Goal: Task Accomplishment & Management: Use online tool/utility

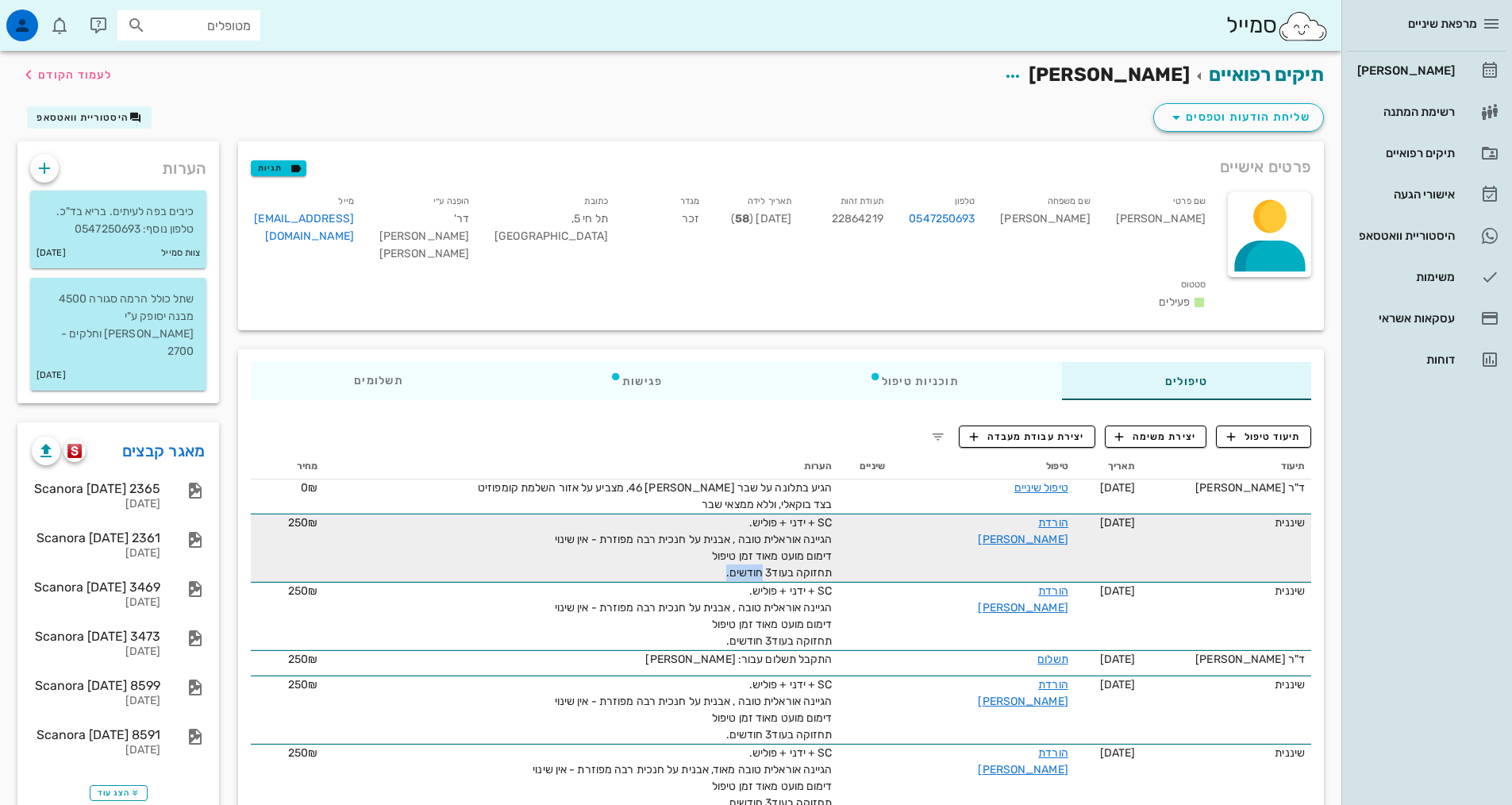
drag, startPoint x: 722, startPoint y: 528, endPoint x: 768, endPoint y: 530, distance: 46.0
click at [768, 530] on div "SC + ידני + פוליש. הגיינה אוראלית טובה , אבנית על חנכית רבה מפוזרת - אין שינוי …" at bounding box center [653, 547] width 357 height 66
click at [701, 521] on div "SC + ידני + פוליש. הגיינה אוראלית טובה , אבנית על חנכית רבה מפוזרת - אין שינוי …" at bounding box center [653, 547] width 357 height 66
drag, startPoint x: 699, startPoint y: 527, endPoint x: 923, endPoint y: 480, distance: 228.9
click at [923, 514] on tr "שיננית [DATE] הורדת [PERSON_NAME] SC + ידני + פוליש. הגיינה אוראלית טובה , אבני…" at bounding box center [781, 548] width 1060 height 68
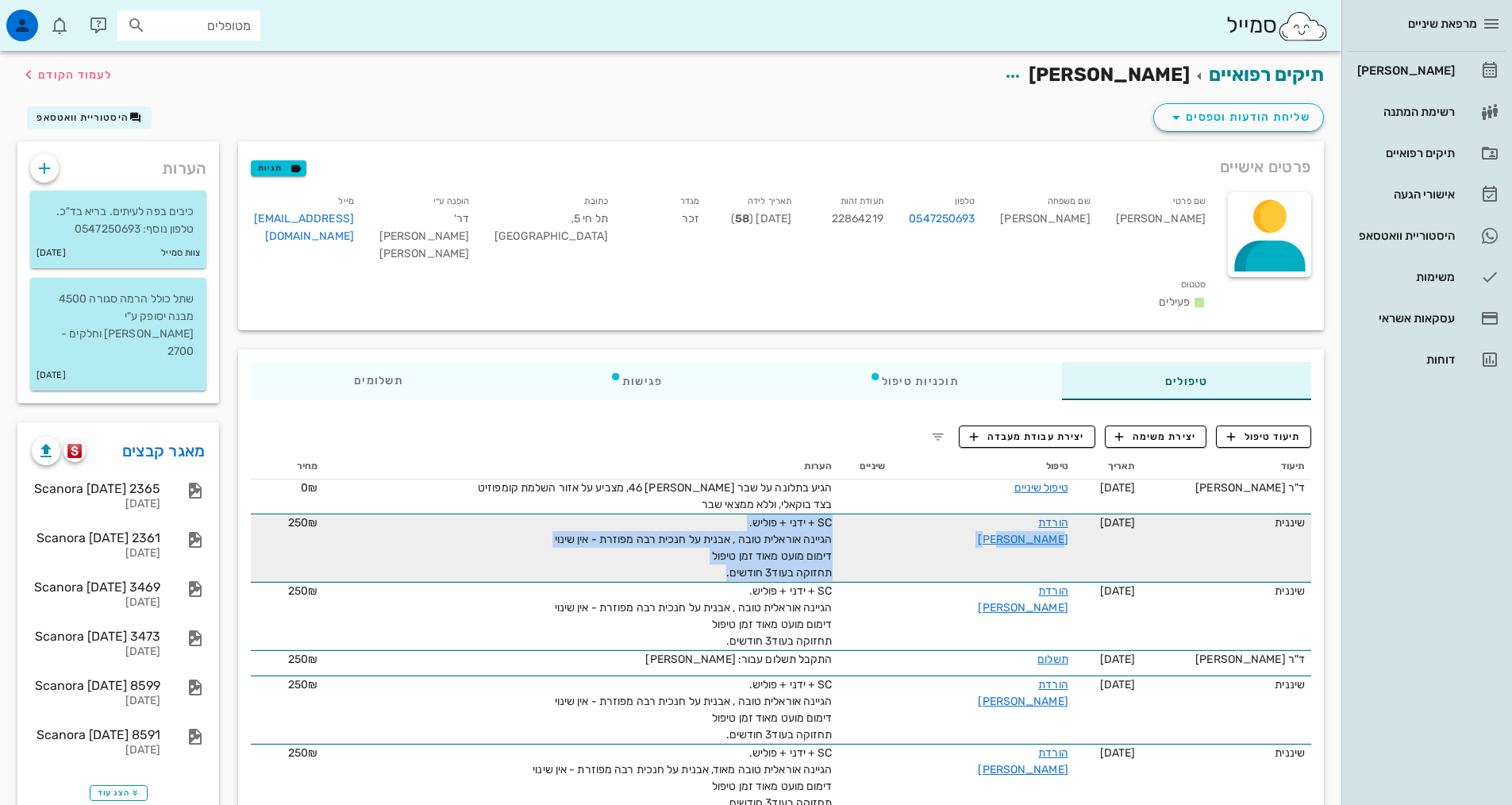
copy tr "הורדת [PERSON_NAME] SC + ידני + פוליש. הגיינה אוראלית טובה , אבנית על חנכית רבה…"
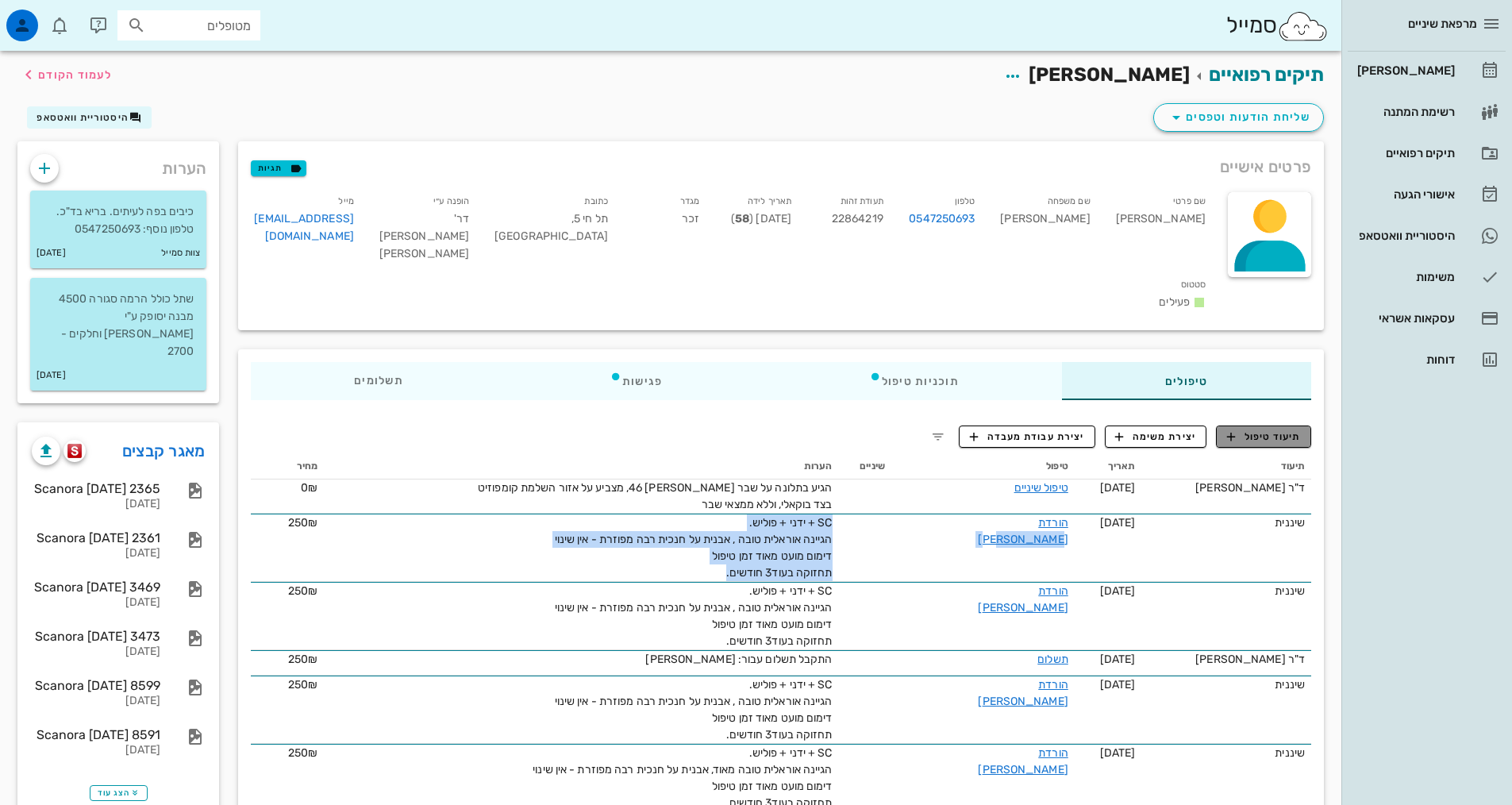
click at [1243, 429] on span "תיעוד טיפול" at bounding box center [1265, 436] width 74 height 15
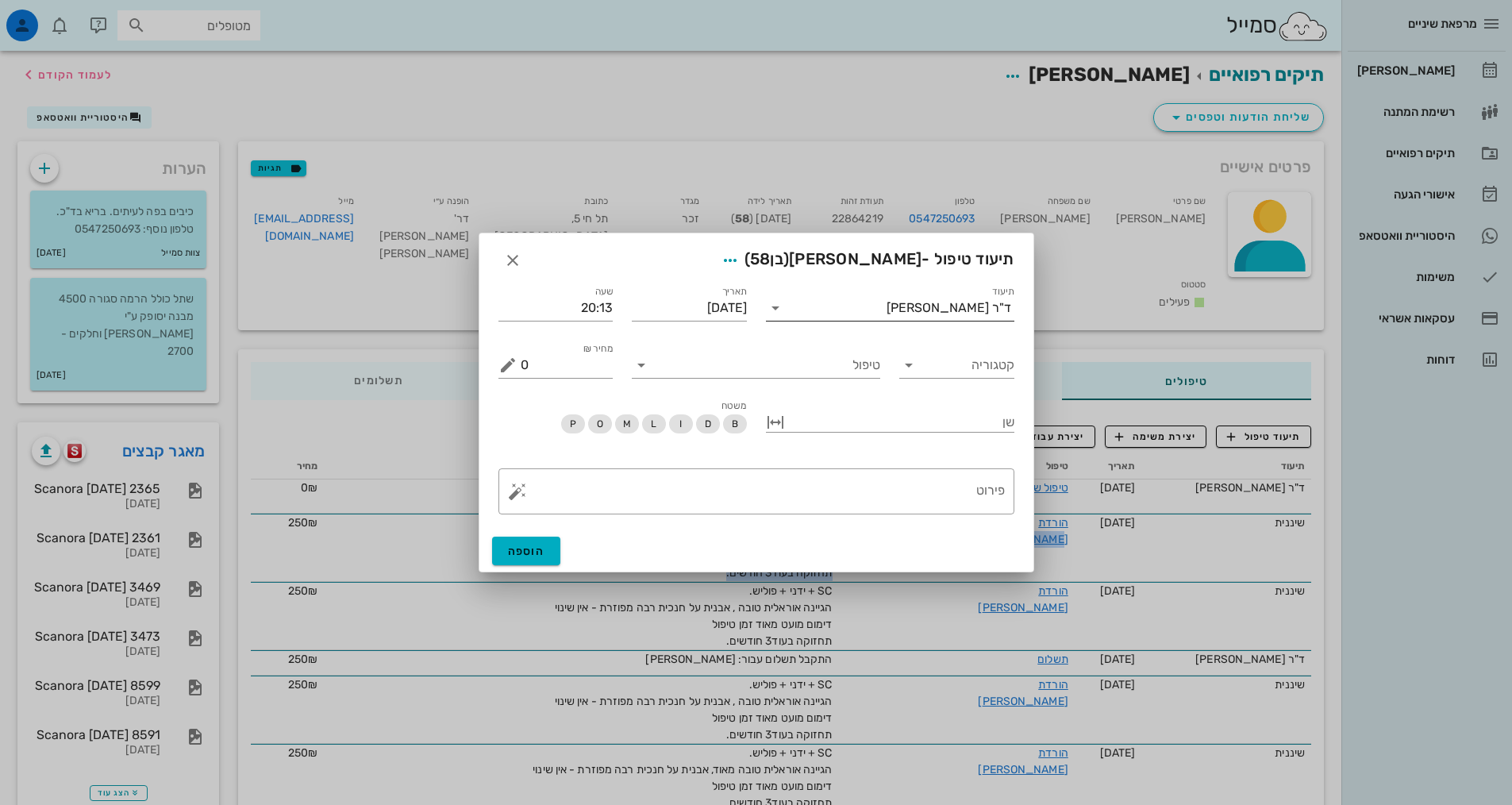
click at [993, 312] on div "ד"ר [PERSON_NAME]" at bounding box center [949, 308] width 125 height 15
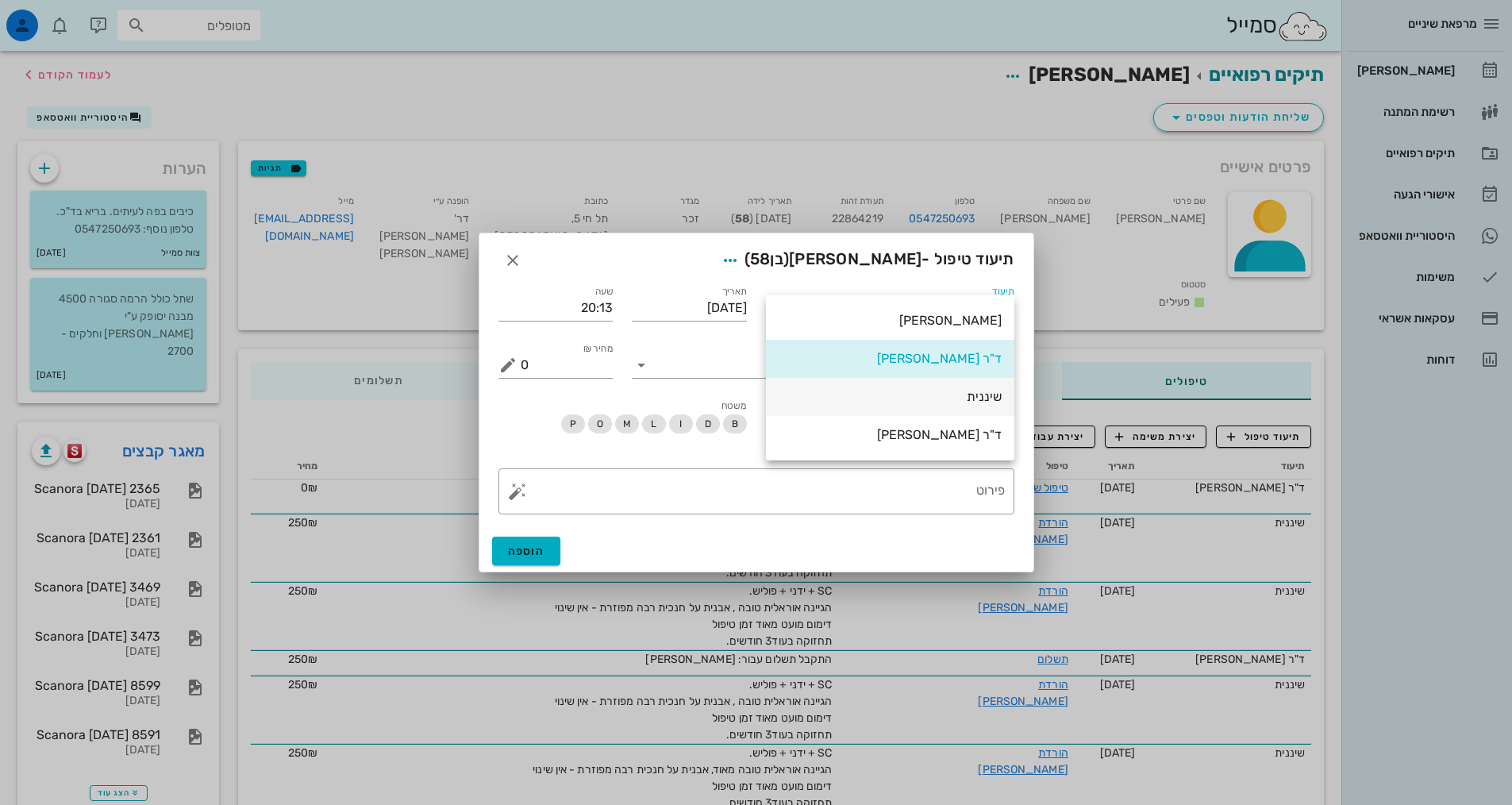
click at [988, 398] on div "שיננית" at bounding box center [890, 396] width 223 height 15
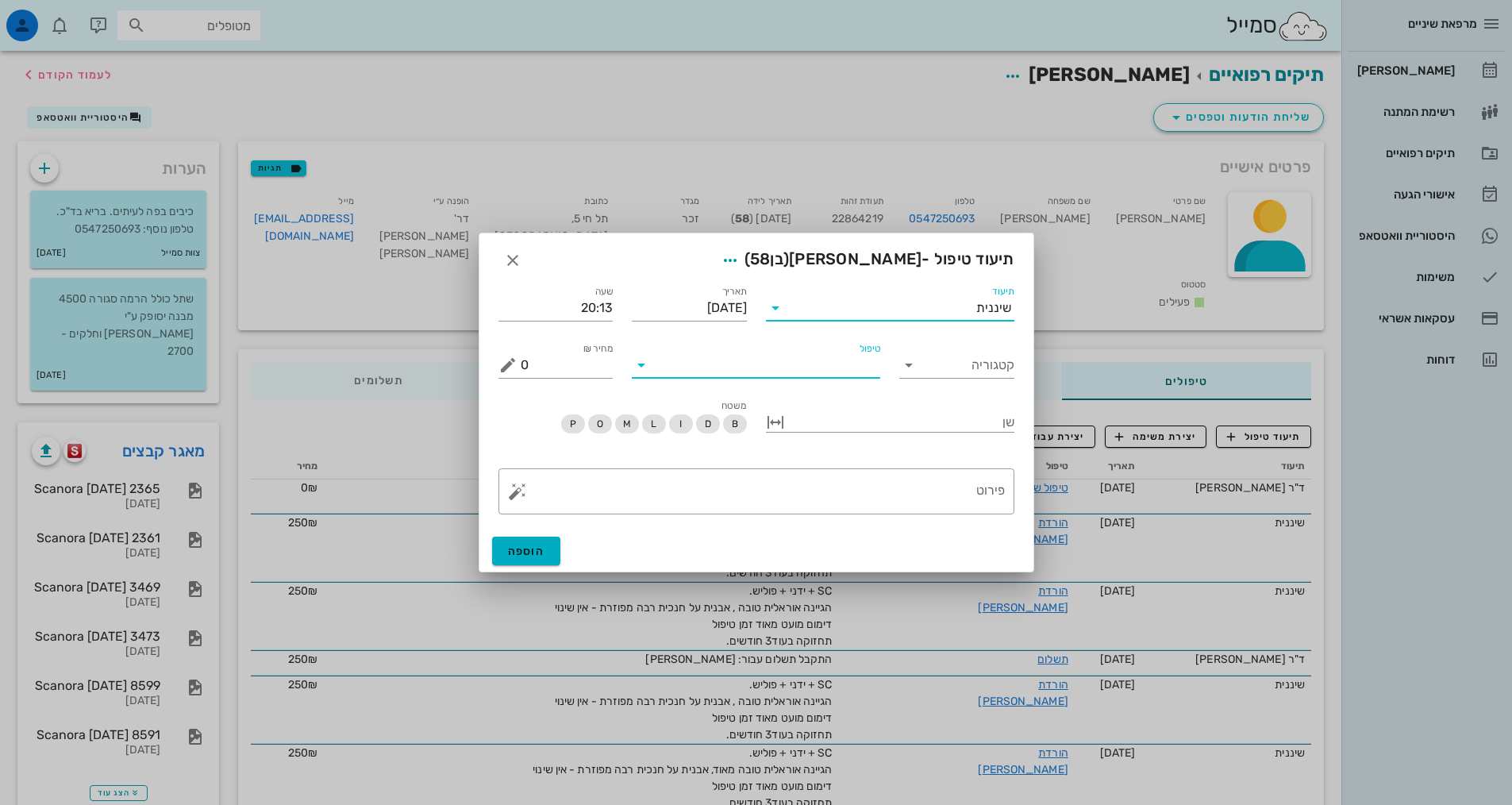
click at [824, 368] on input "טיפול" at bounding box center [767, 365] width 226 height 25
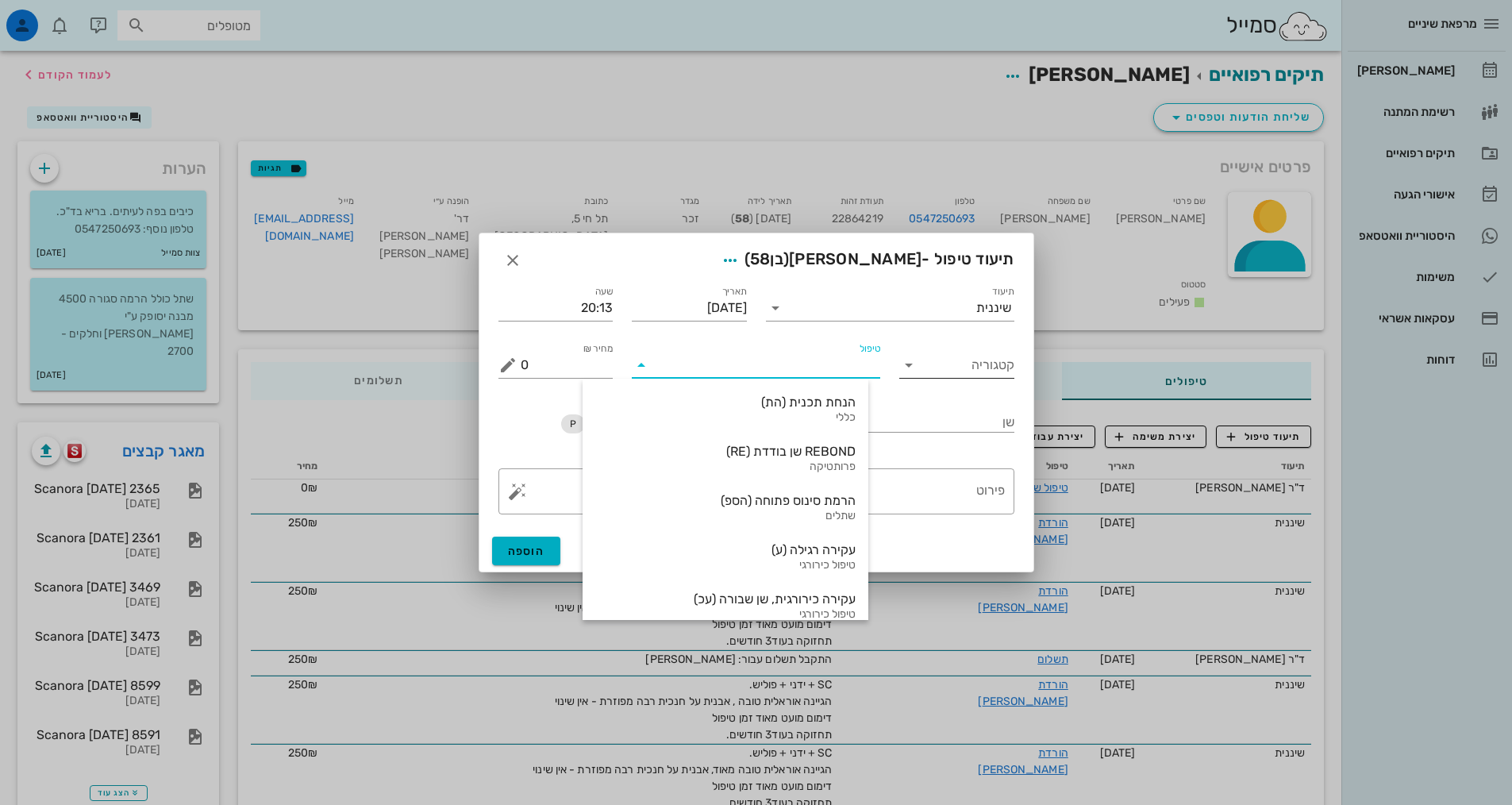
click at [969, 359] on input "קטגוריה" at bounding box center [970, 365] width 90 height 25
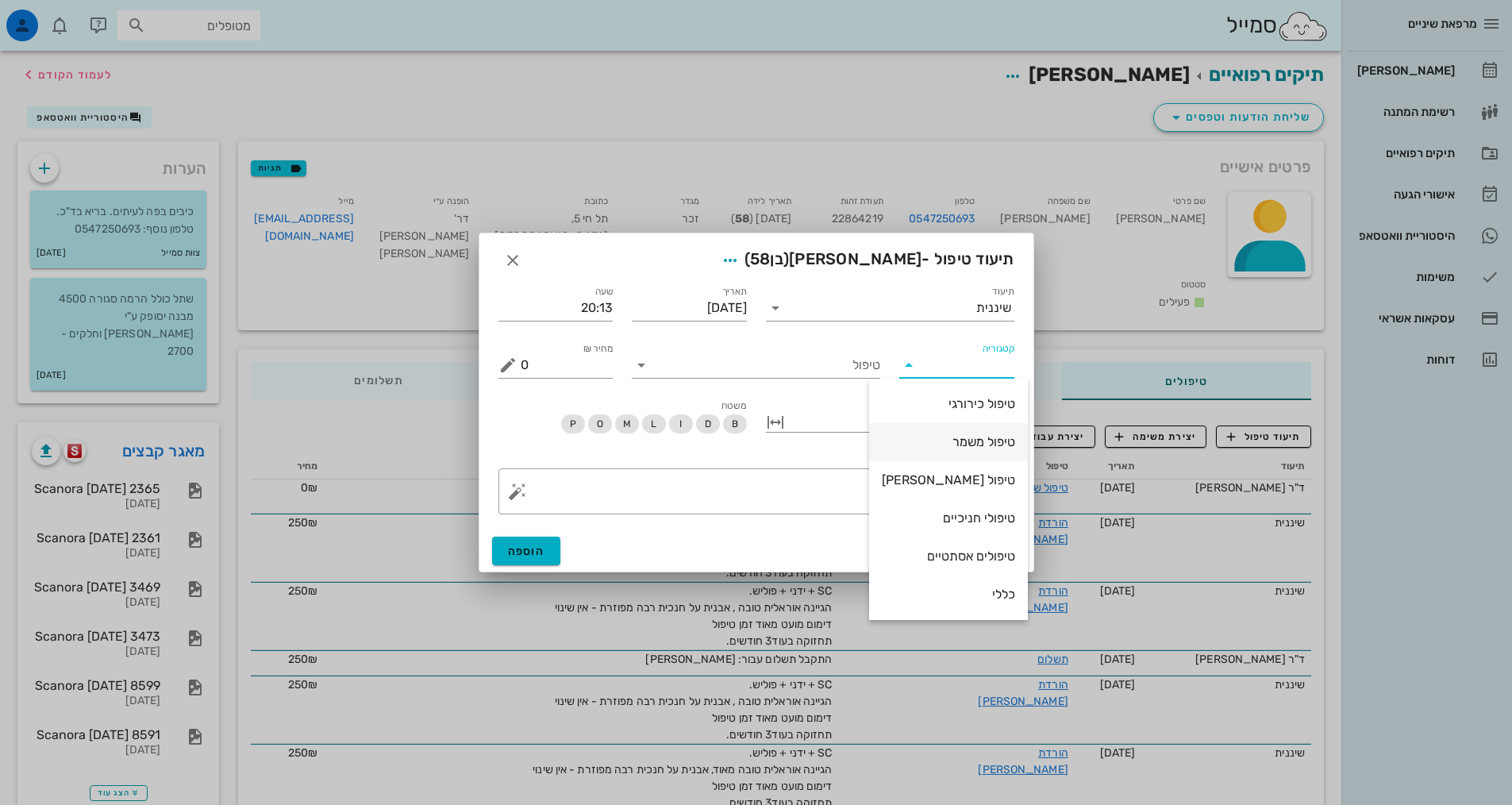
scroll to position [153, 0]
drag, startPoint x: 987, startPoint y: 505, endPoint x: 940, endPoint y: 464, distance: 62.4
click at [987, 507] on div "שיננית" at bounding box center [948, 518] width 133 height 34
type input "שיננית"
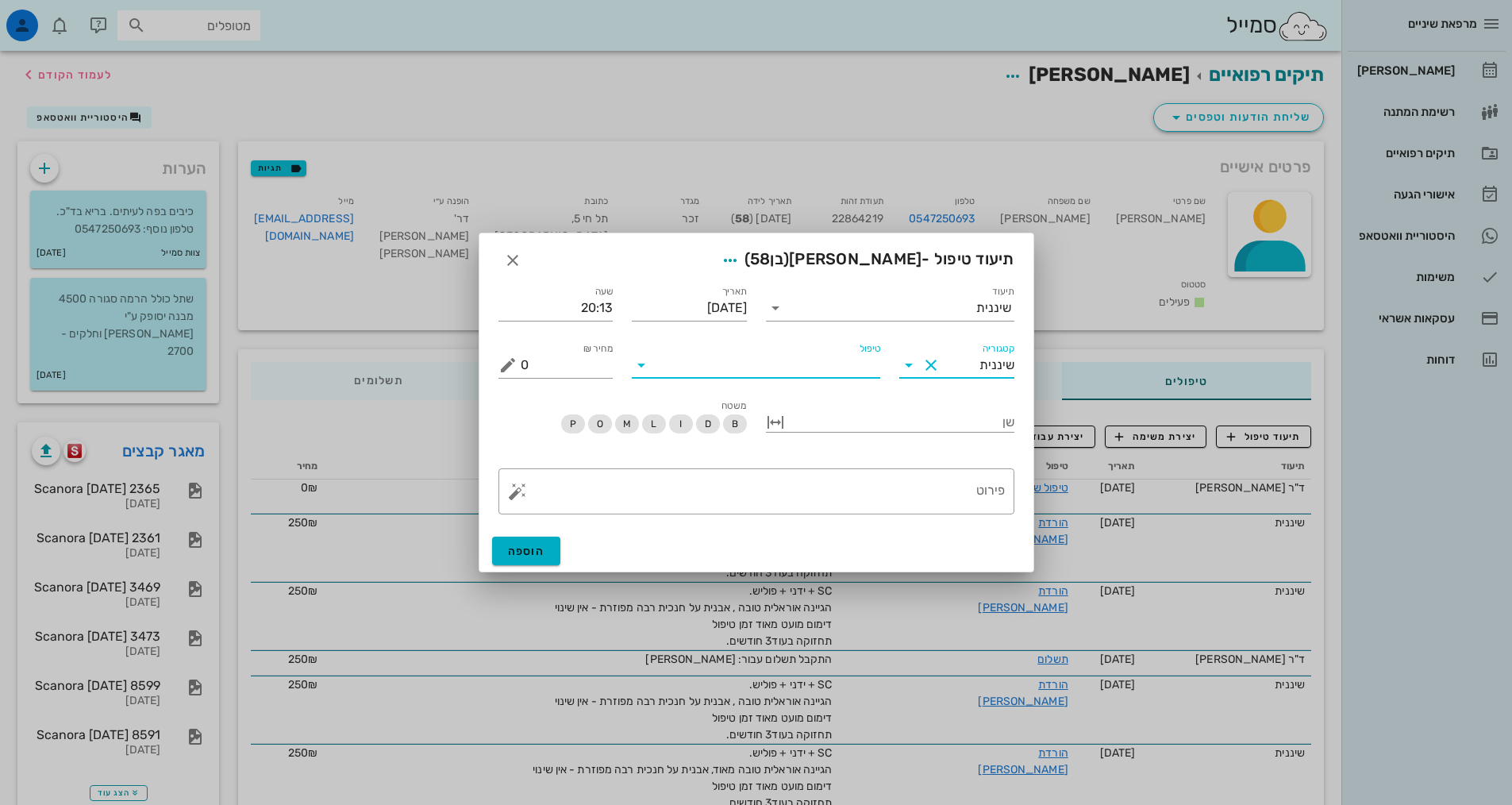
click at [851, 370] on input "טיפול" at bounding box center [767, 365] width 226 height 25
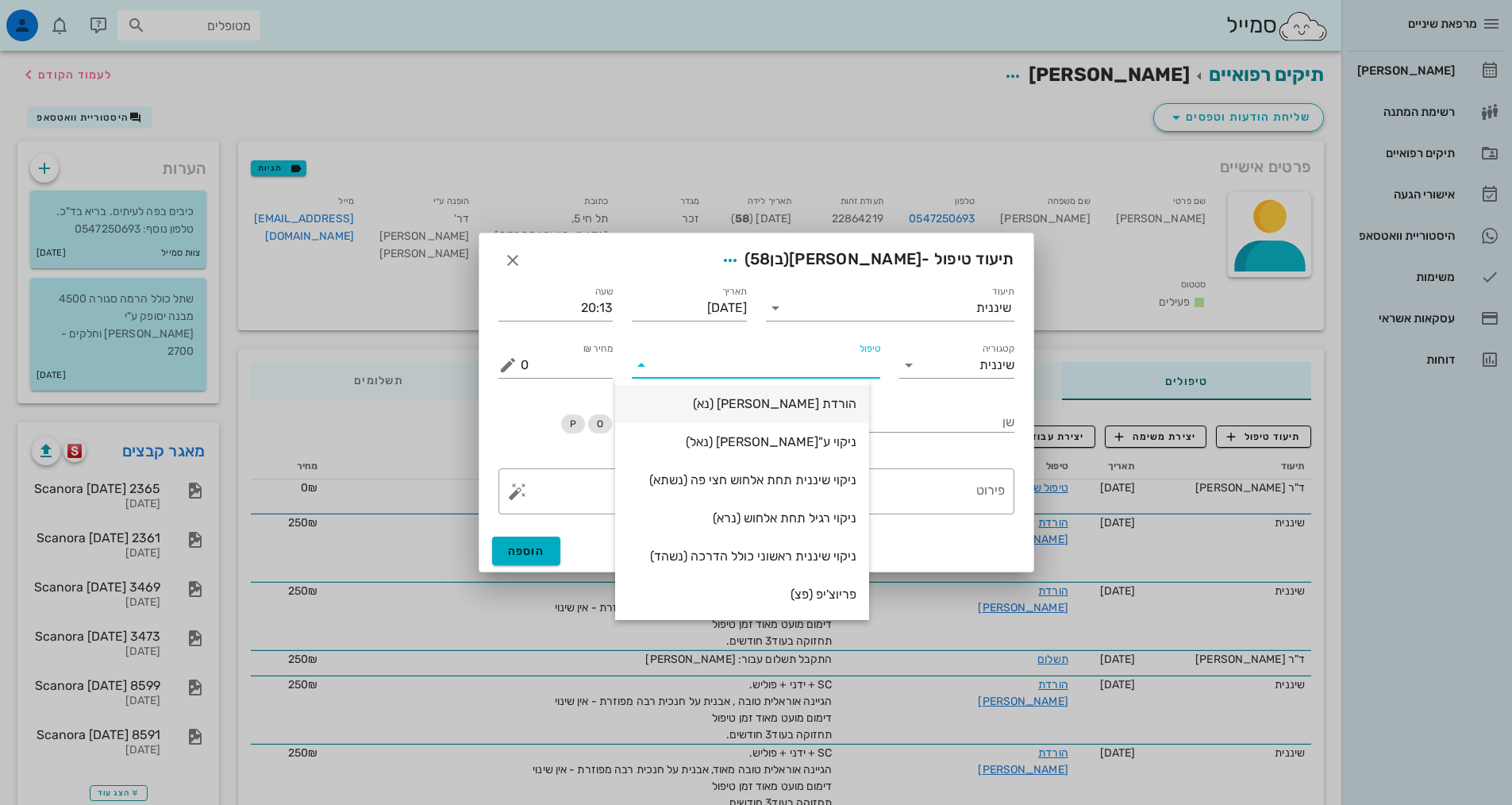
click at [857, 405] on div "הורדת [PERSON_NAME] (נא)" at bounding box center [742, 403] width 229 height 15
type input "250"
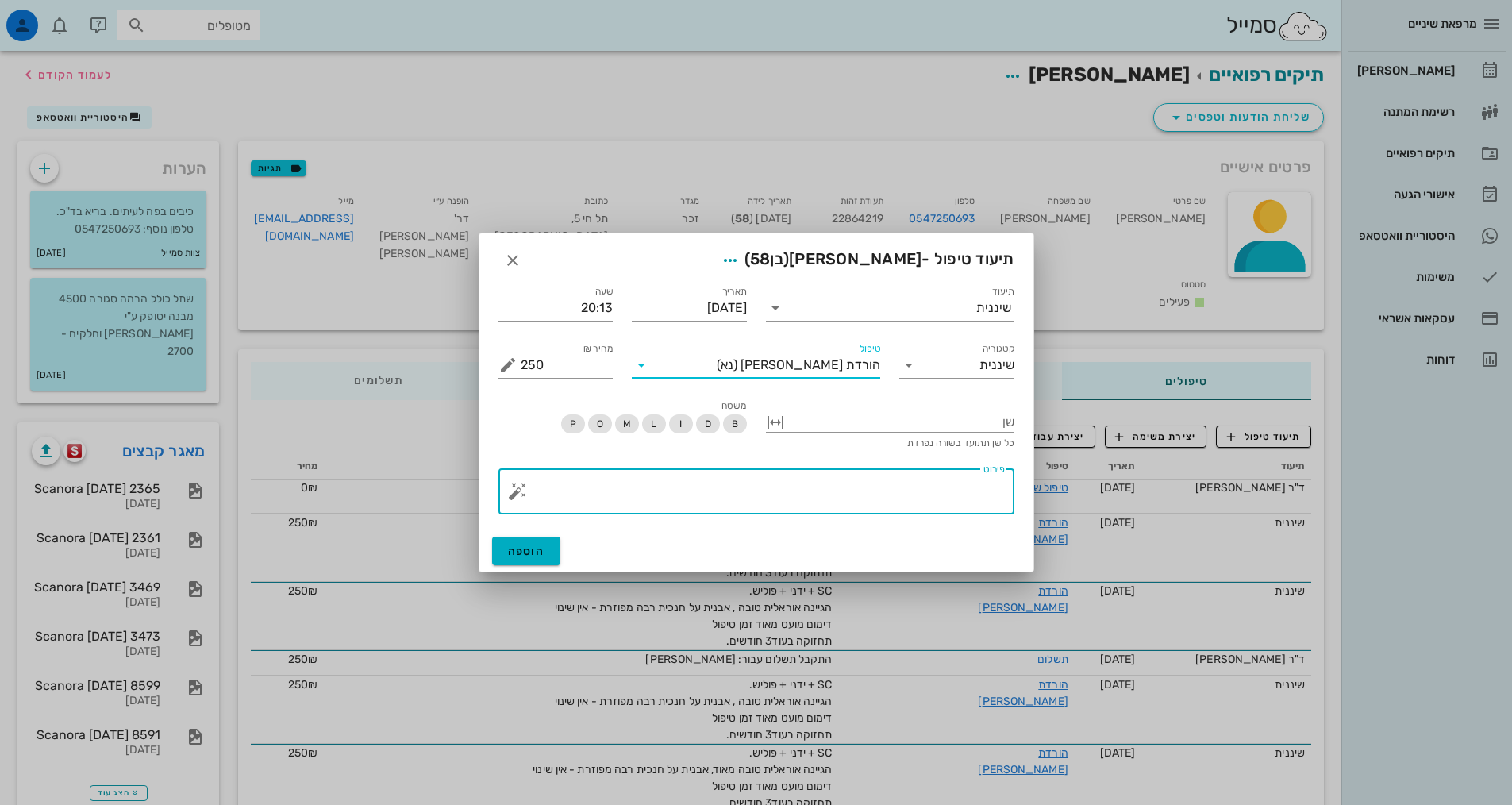
click at [925, 489] on textarea "פירוט" at bounding box center [762, 494] width 484 height 38
paste textarea "SC + ידני + פוליש. הגיינה אוראלית טובה , אבנית על חנכית רבה מפוזרת - אין שינוי …"
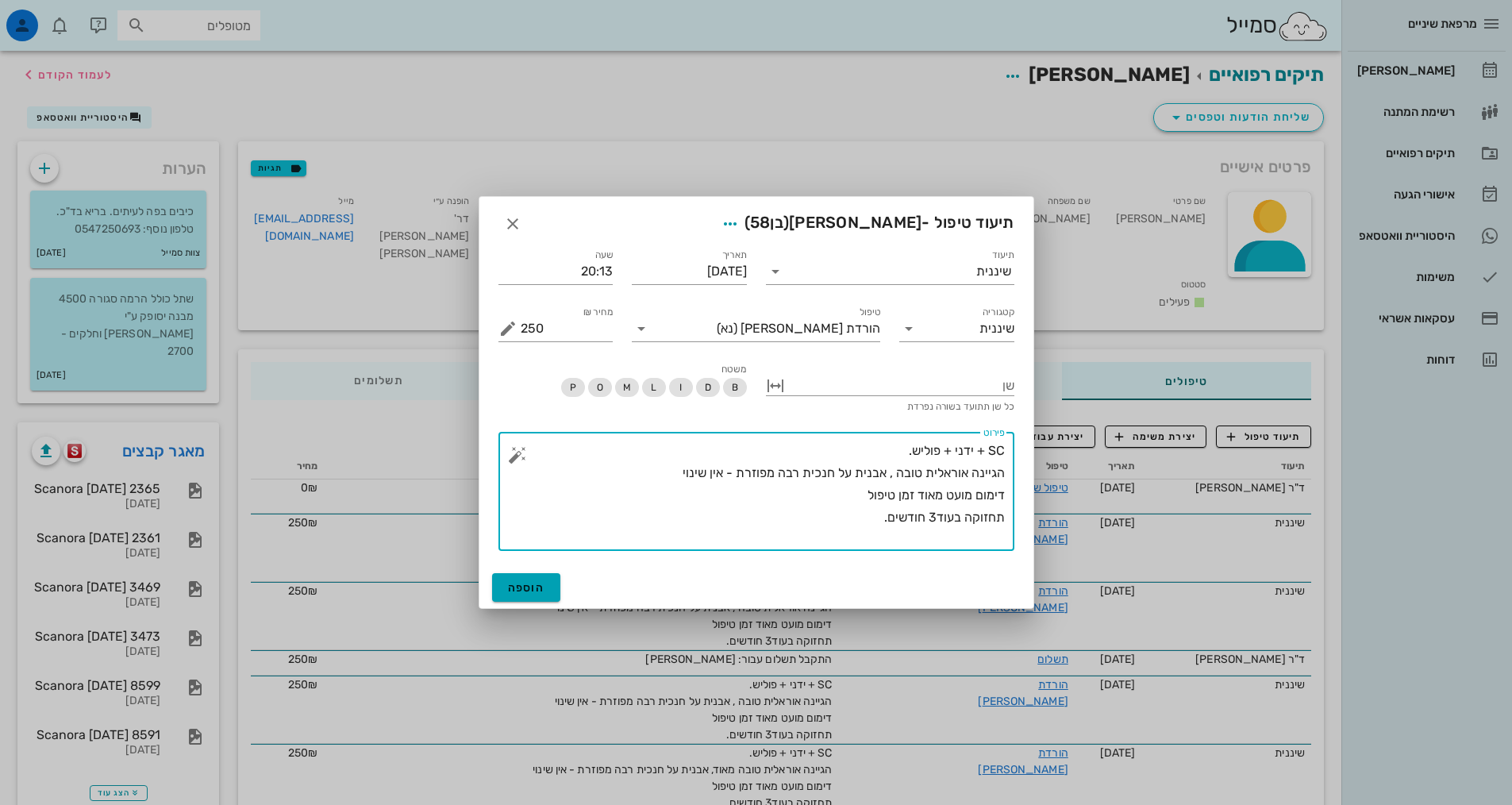
type textarea "SC + ידני + פוליש. הגיינה אוראלית טובה , אבנית על חנכית רבה מפוזרת - אין שינוי …"
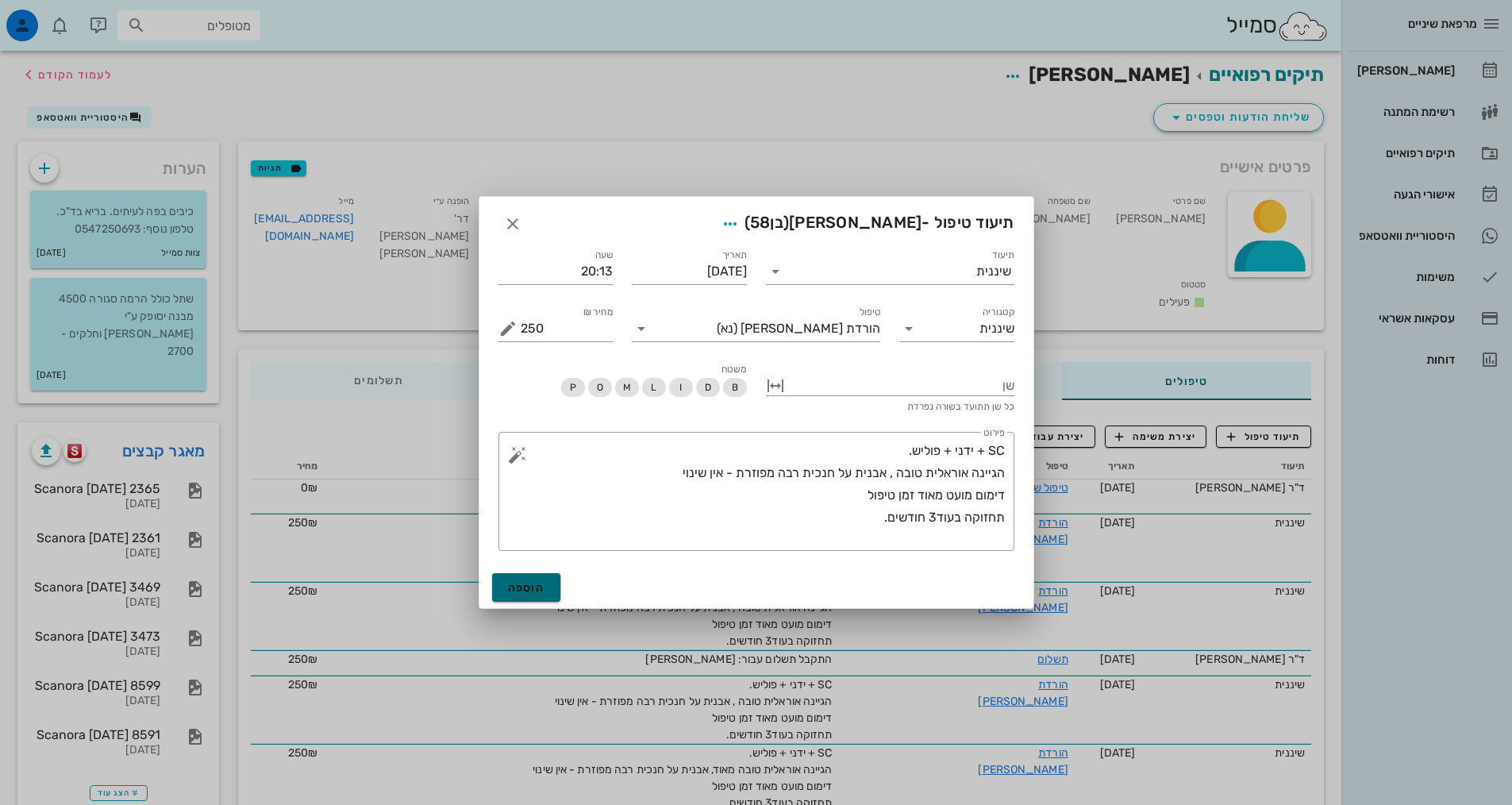
click at [499, 592] on button "הוספה" at bounding box center [527, 587] width 69 height 28
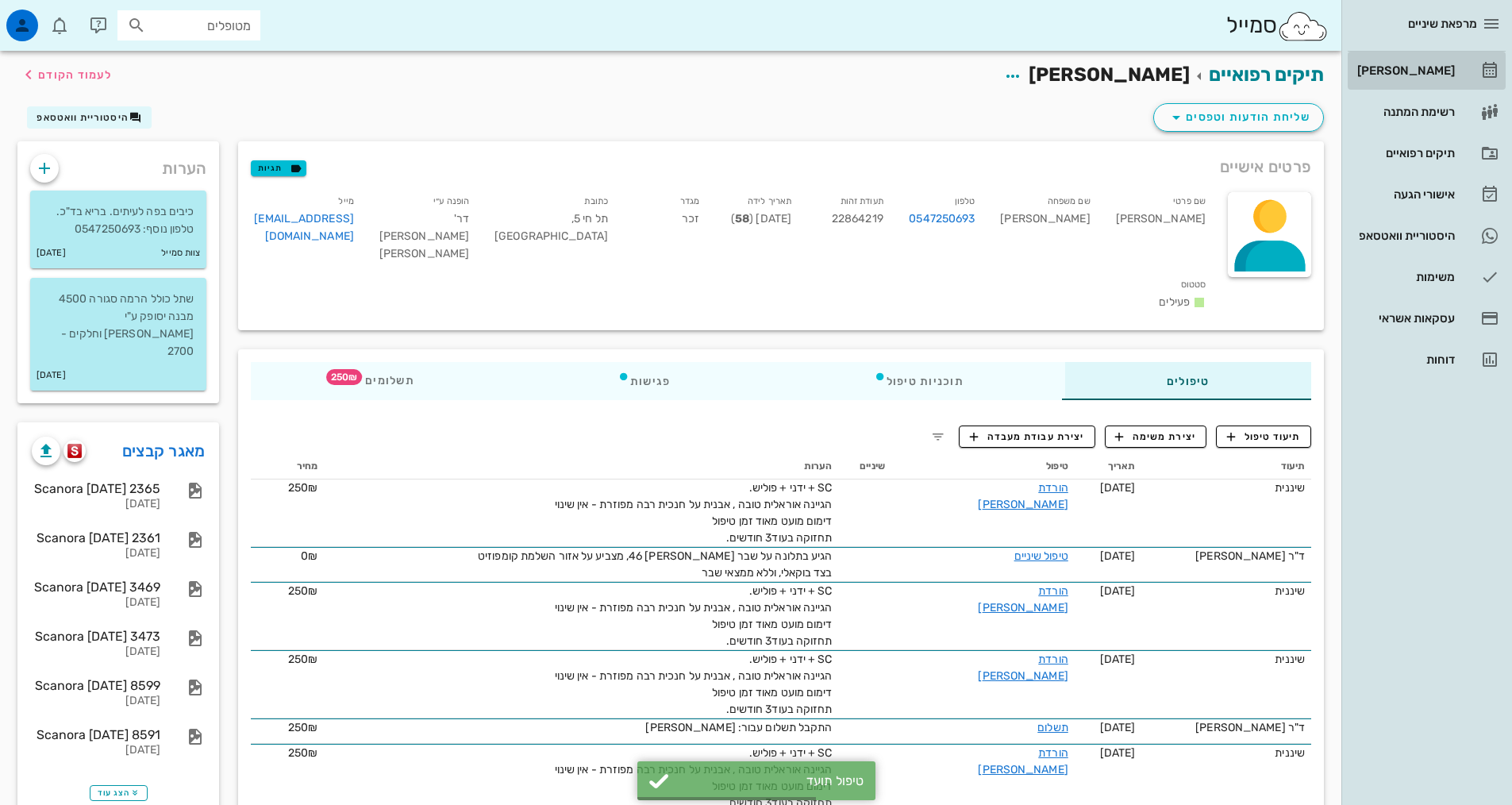
click at [1430, 66] on div "[PERSON_NAME]" at bounding box center [1405, 70] width 101 height 13
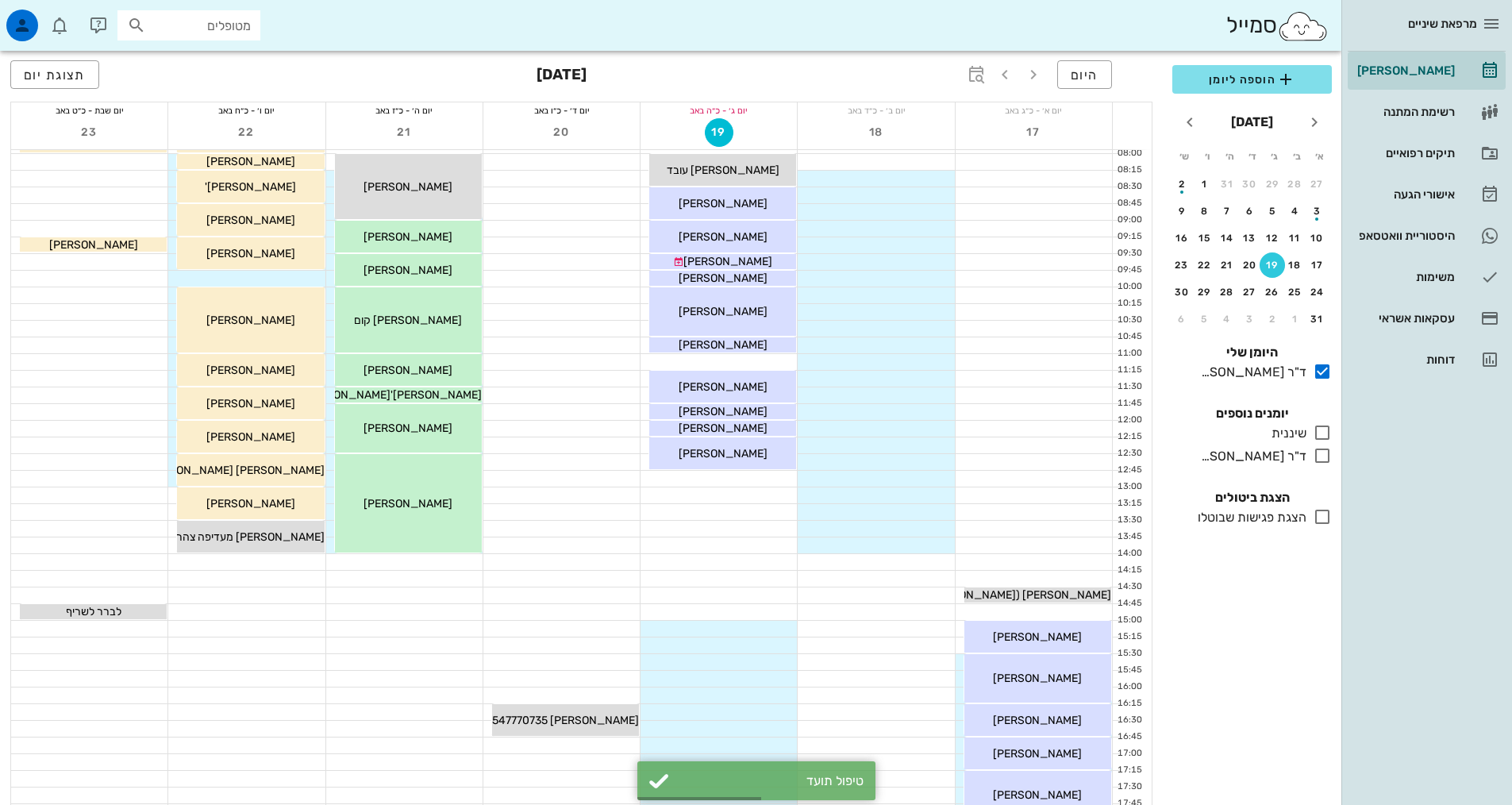
scroll to position [238, 0]
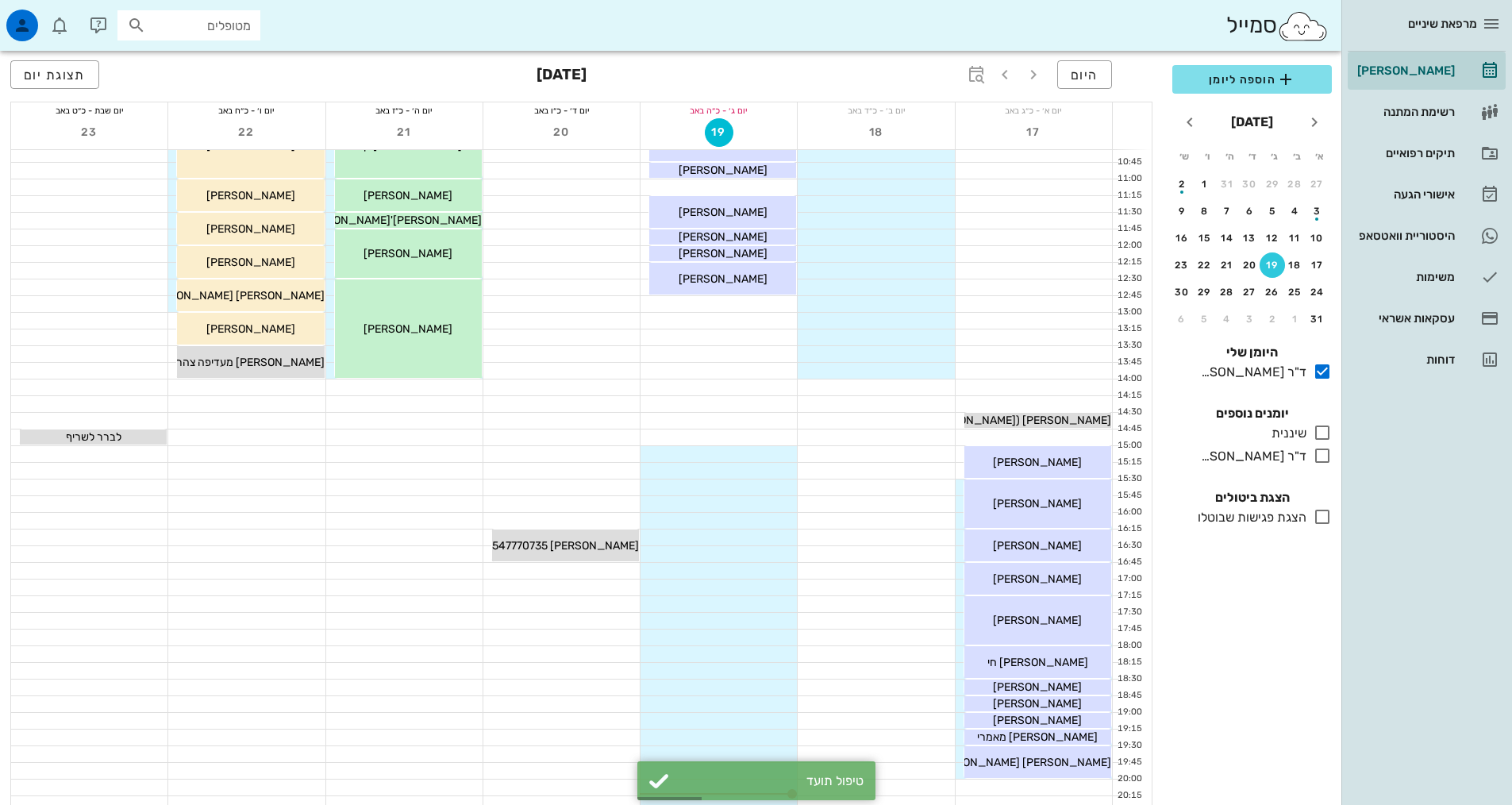
click at [1327, 437] on icon at bounding box center [1323, 433] width 19 height 19
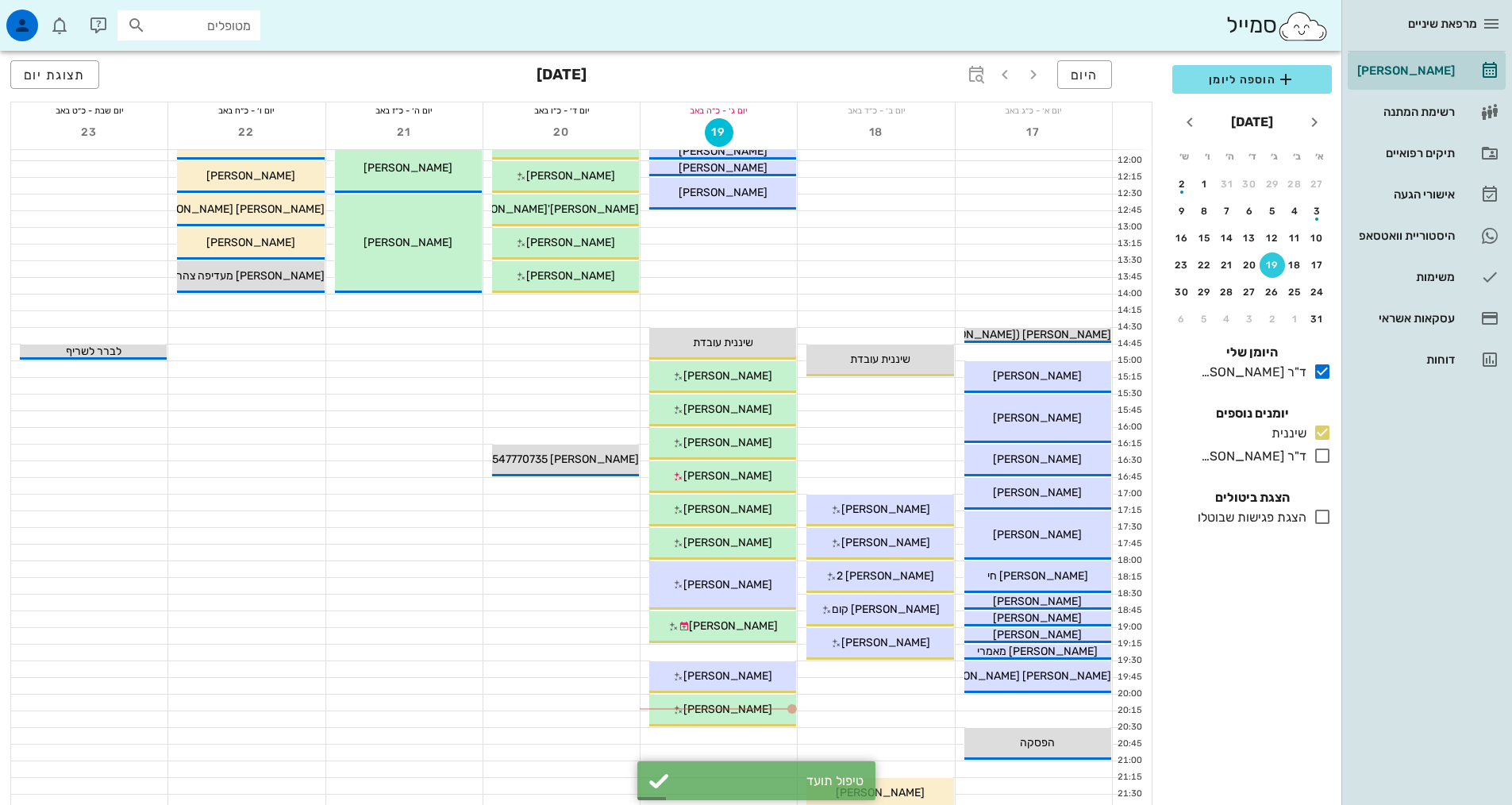
scroll to position [479, 0]
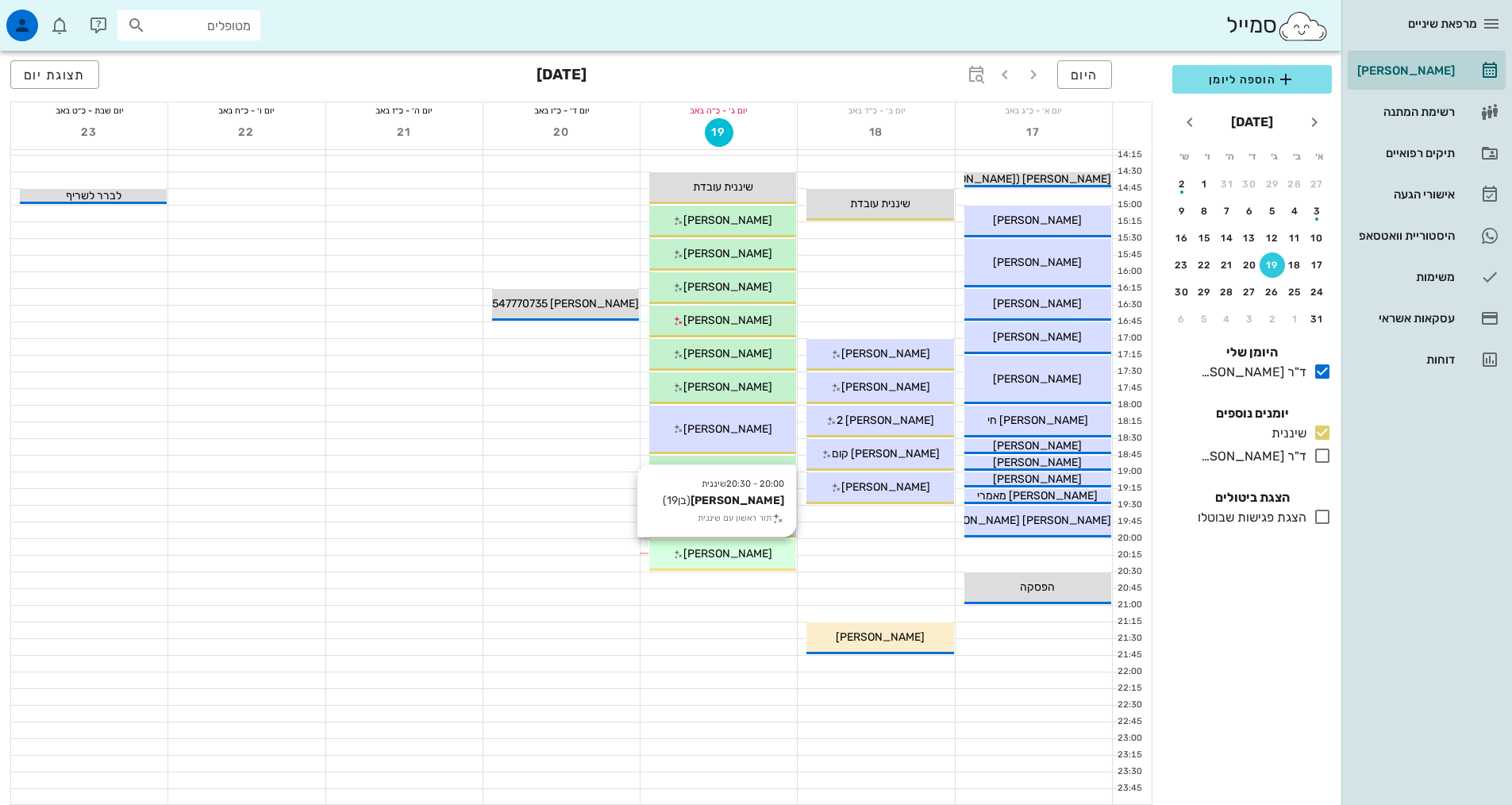
click at [742, 563] on div "20:00 - 20:30 שיננית [PERSON_NAME] (בן 19 ) תור ראשון עם שיננית [PERSON_NAME]" at bounding box center [722, 555] width 147 height 32
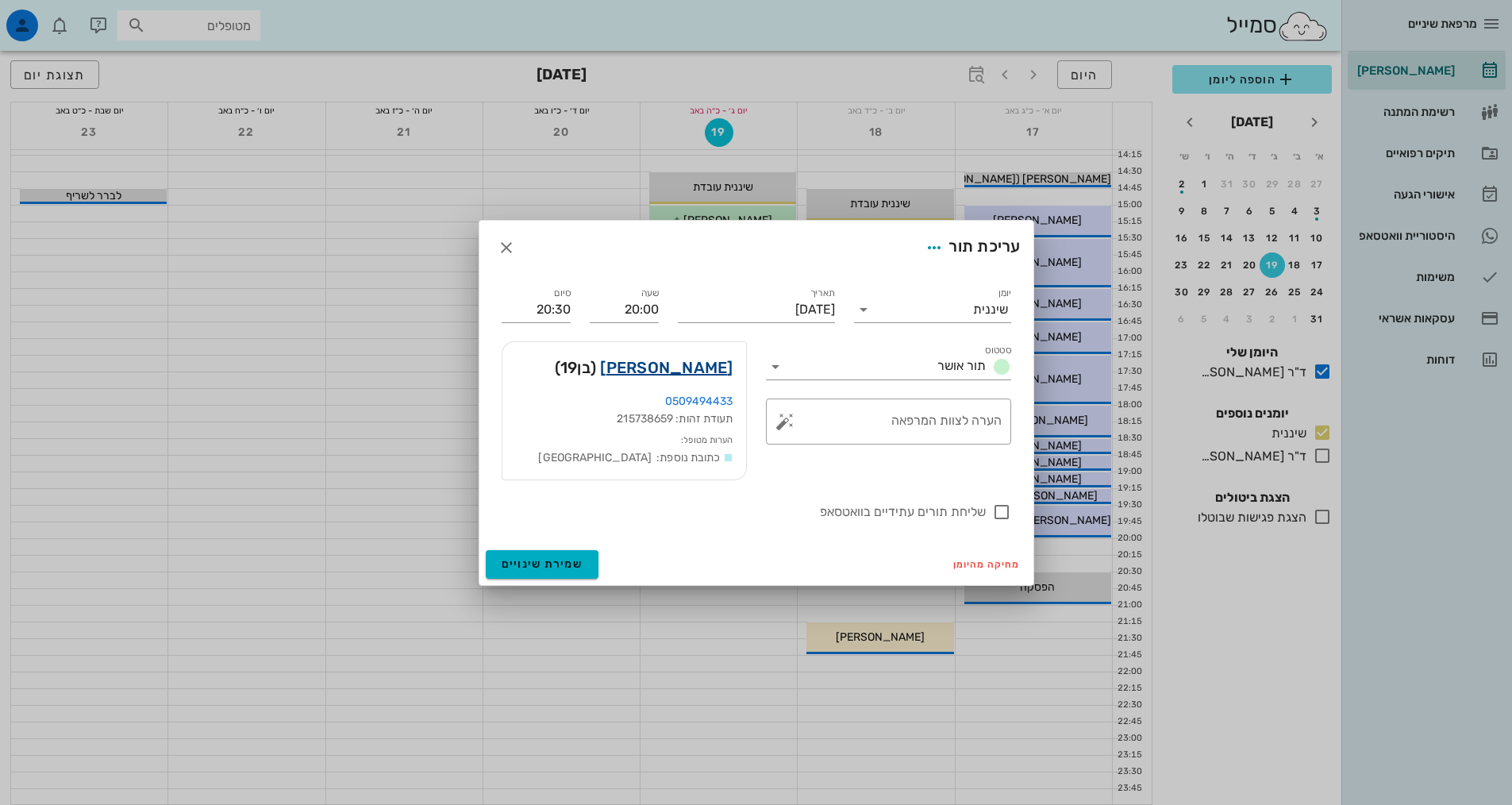
click at [682, 358] on link "[PERSON_NAME]" at bounding box center [666, 368] width 132 height 25
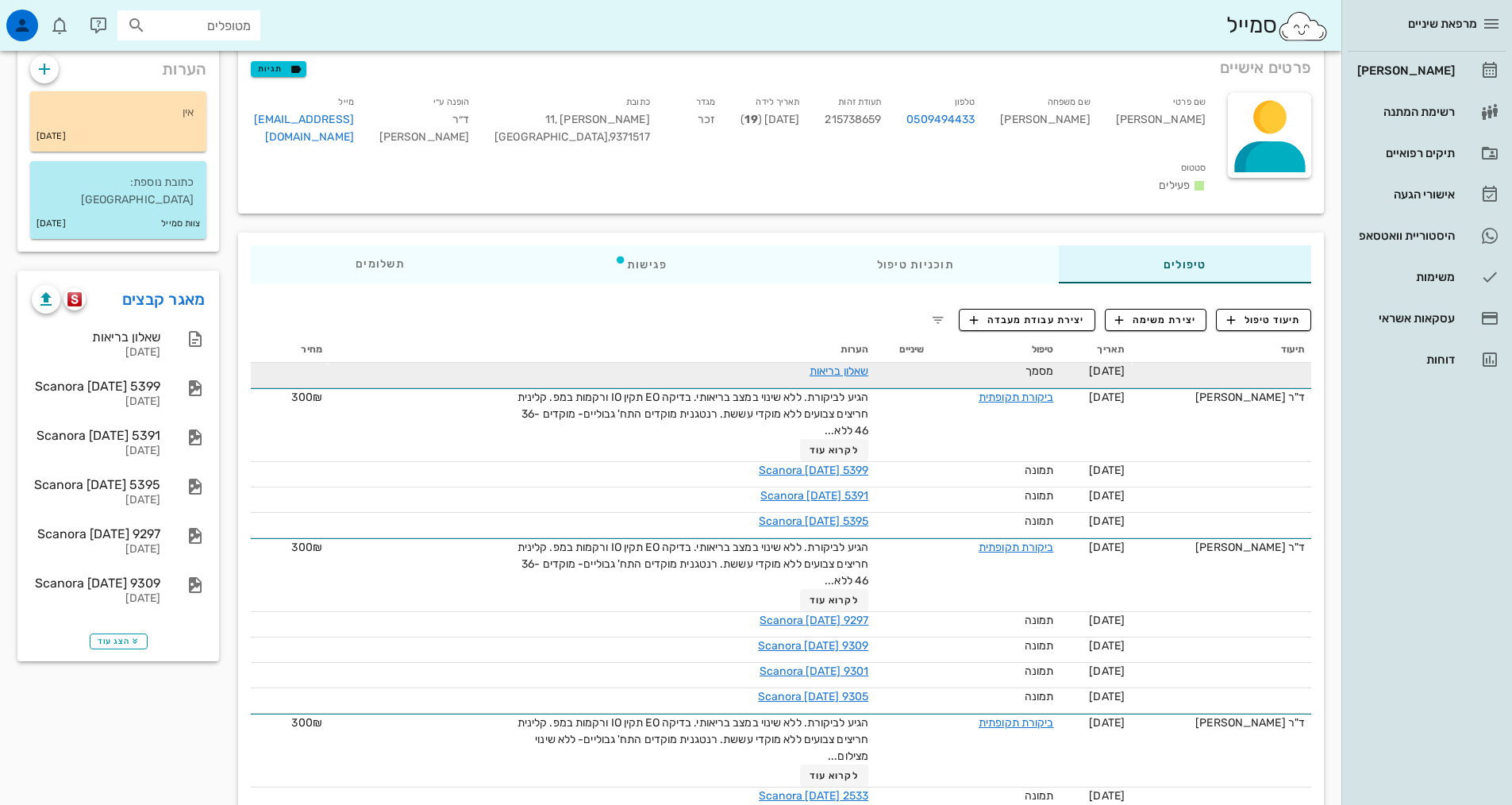
scroll to position [80, 0]
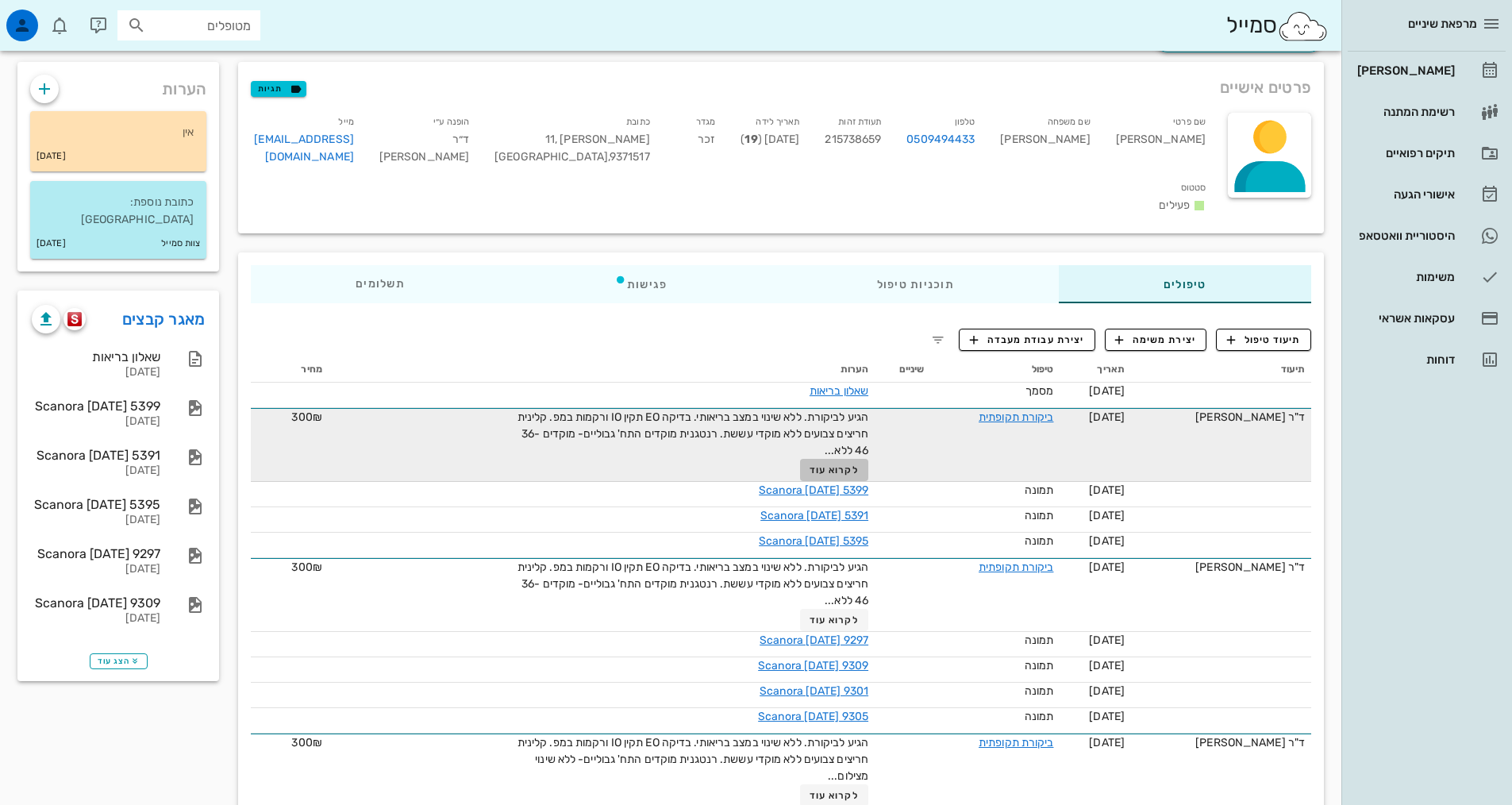
click at [843, 464] on span "לקרוא עוד" at bounding box center [834, 469] width 50 height 11
